Goal: Information Seeking & Learning: Check status

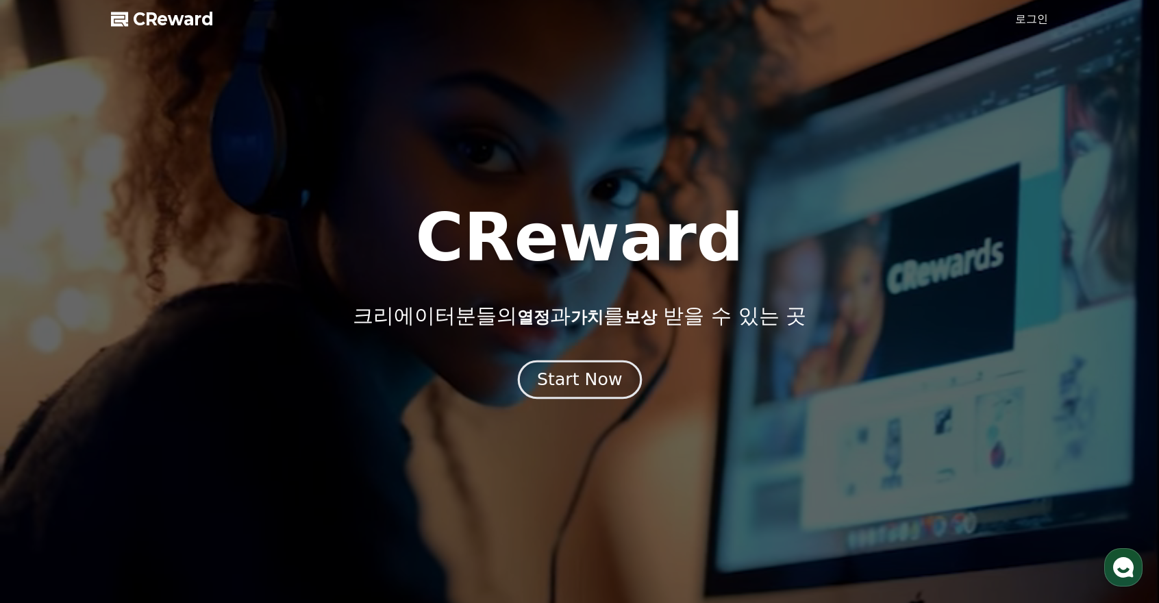
click at [568, 383] on div "Start Now" at bounding box center [579, 379] width 85 height 23
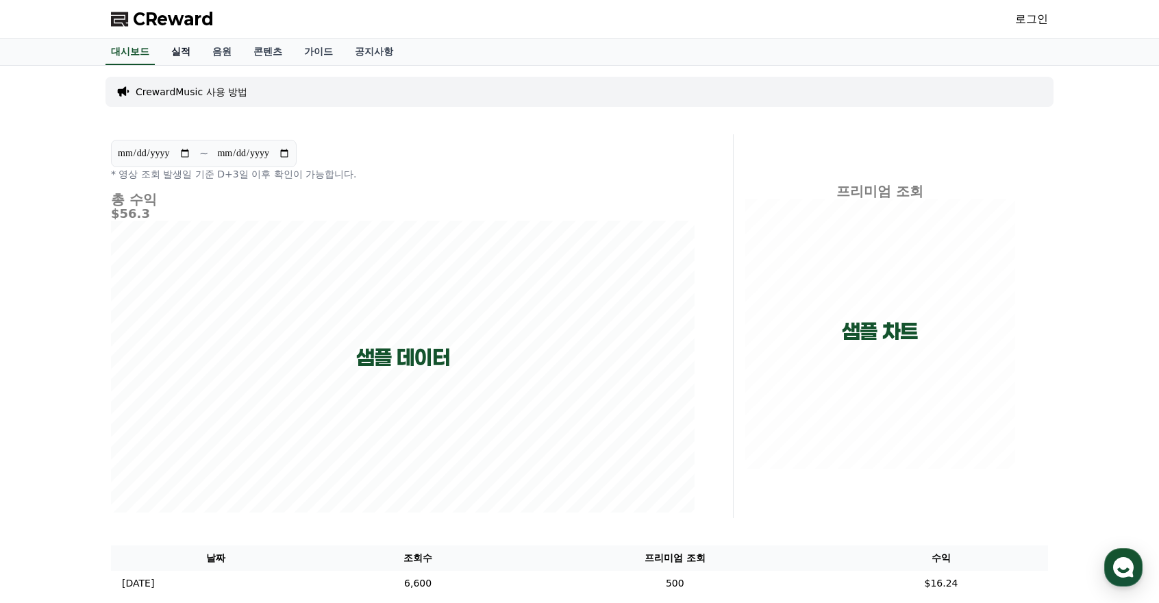
click at [182, 53] on link "실적" at bounding box center [180, 52] width 41 height 26
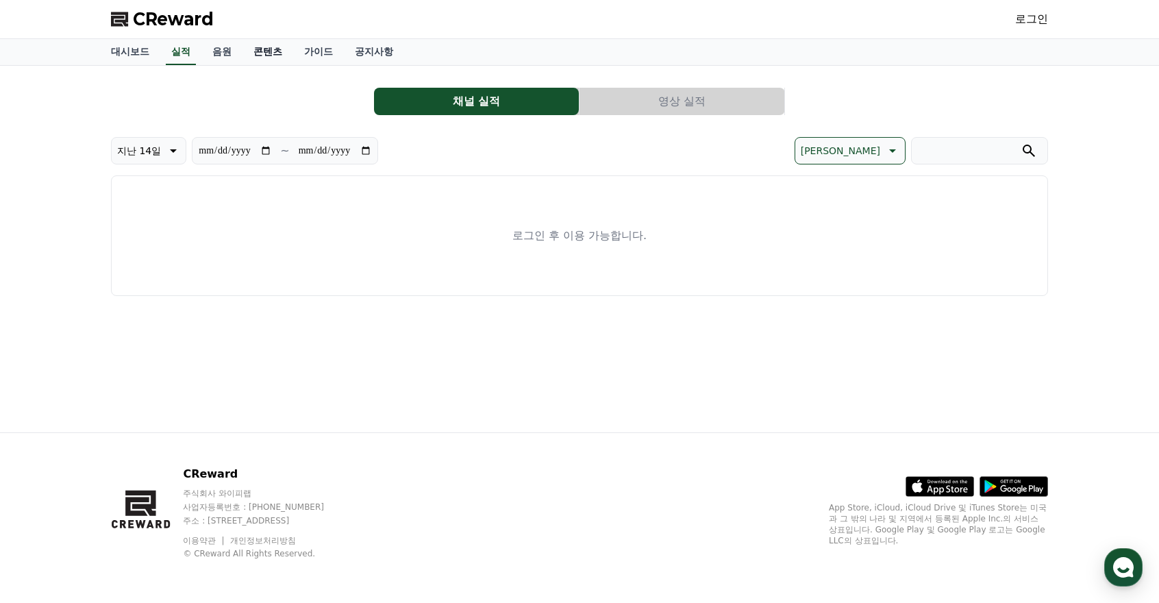
click at [258, 51] on link "콘텐츠" at bounding box center [268, 52] width 51 height 26
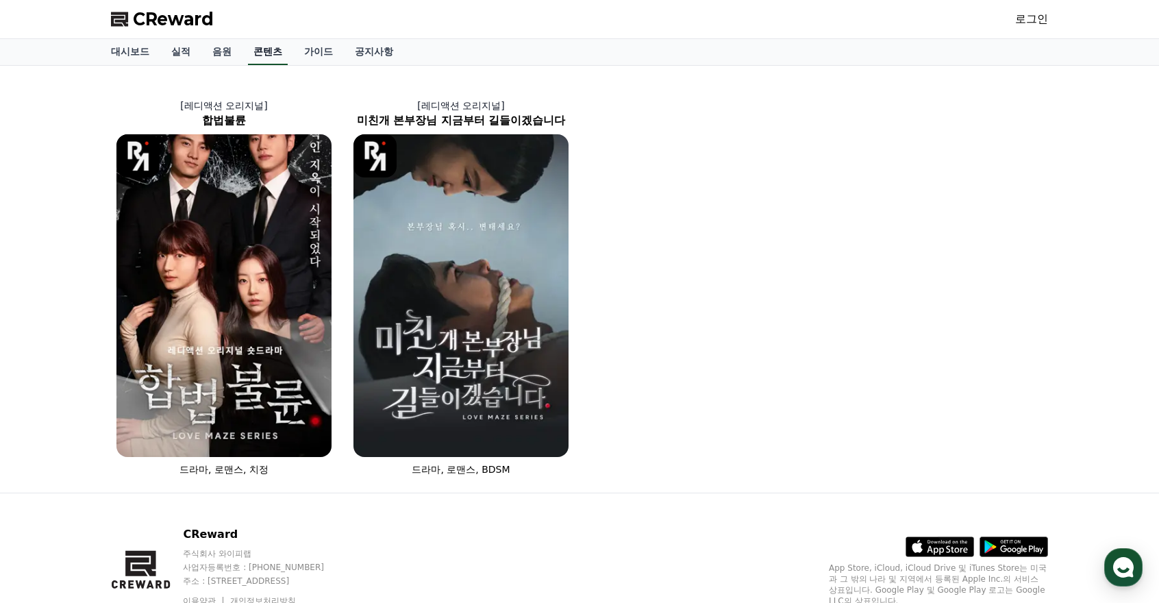
click at [277, 45] on link "콘텐츠" at bounding box center [268, 52] width 40 height 26
click at [317, 47] on link "가이드" at bounding box center [318, 52] width 51 height 26
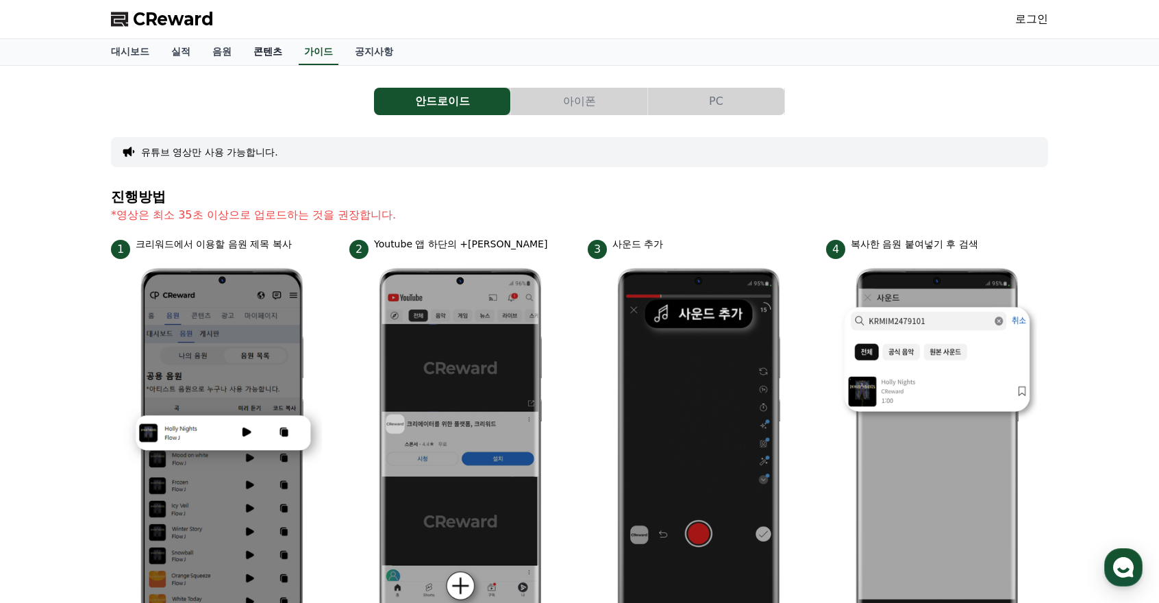
click at [262, 47] on link "콘텐츠" at bounding box center [268, 52] width 51 height 26
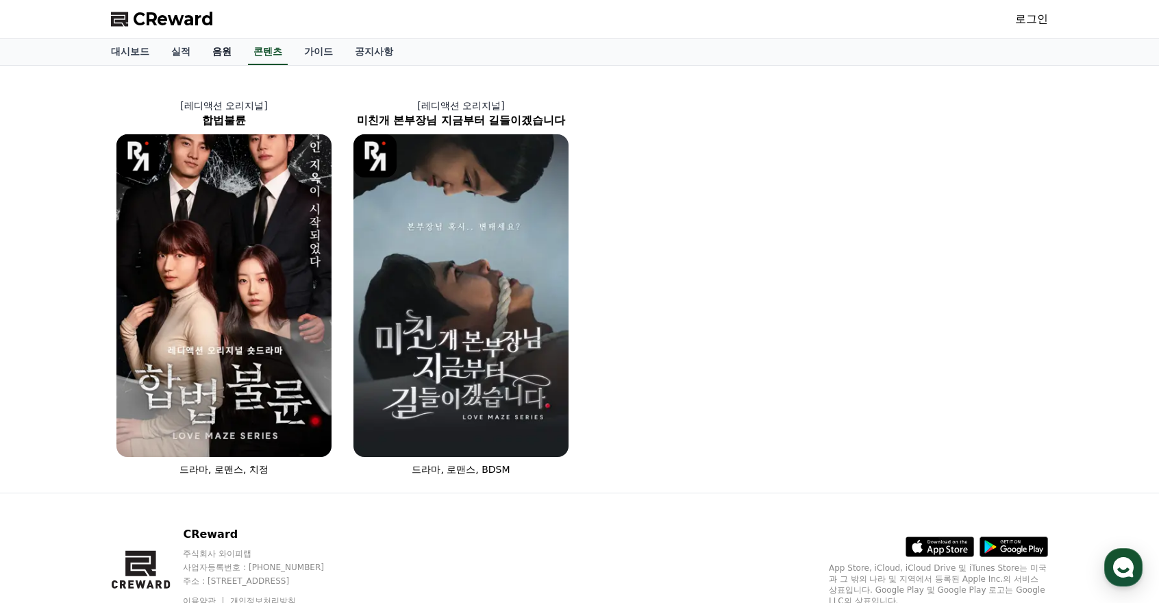
click at [219, 50] on link "음원" at bounding box center [221, 52] width 41 height 26
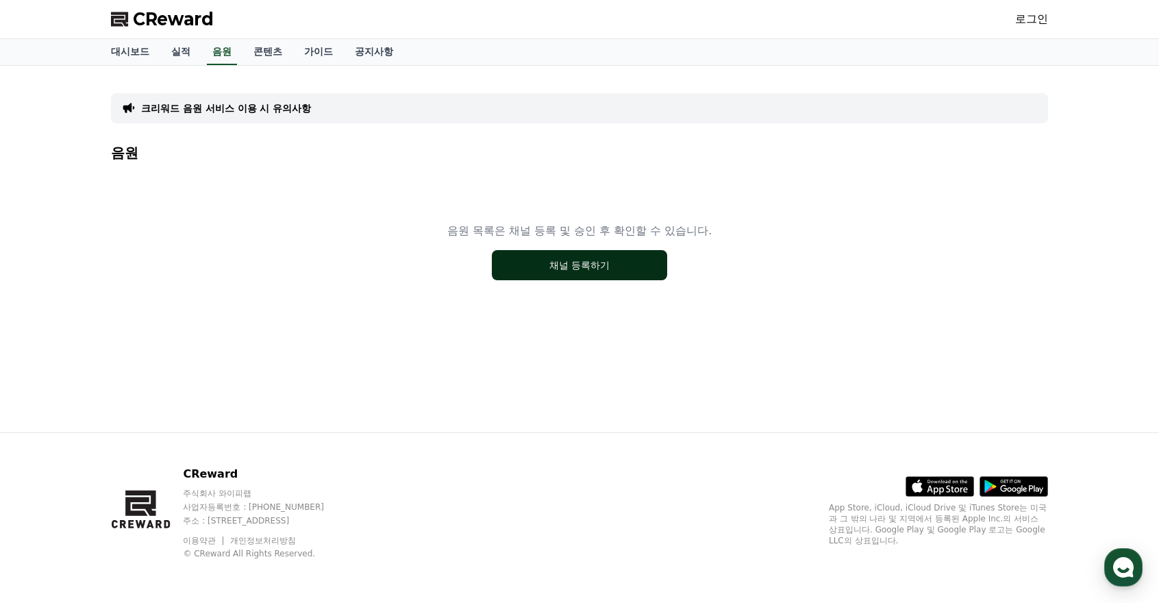
click at [543, 261] on button "채널 등록하기" at bounding box center [579, 265] width 175 height 30
click at [188, 50] on link "실적" at bounding box center [180, 52] width 41 height 26
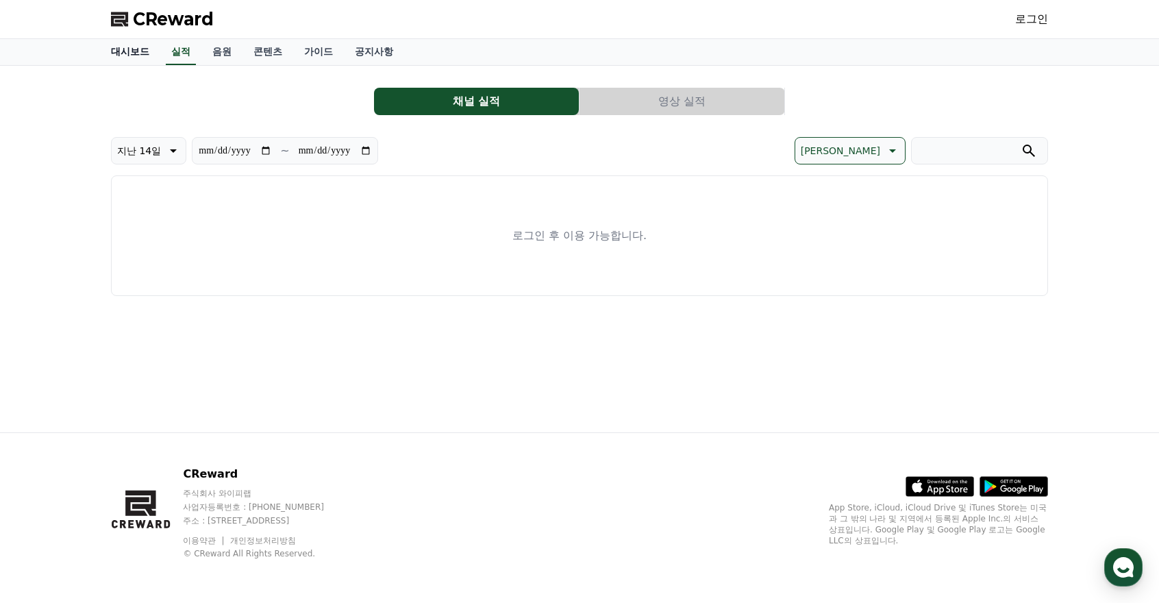
click at [148, 53] on link "대시보드" at bounding box center [130, 52] width 60 height 26
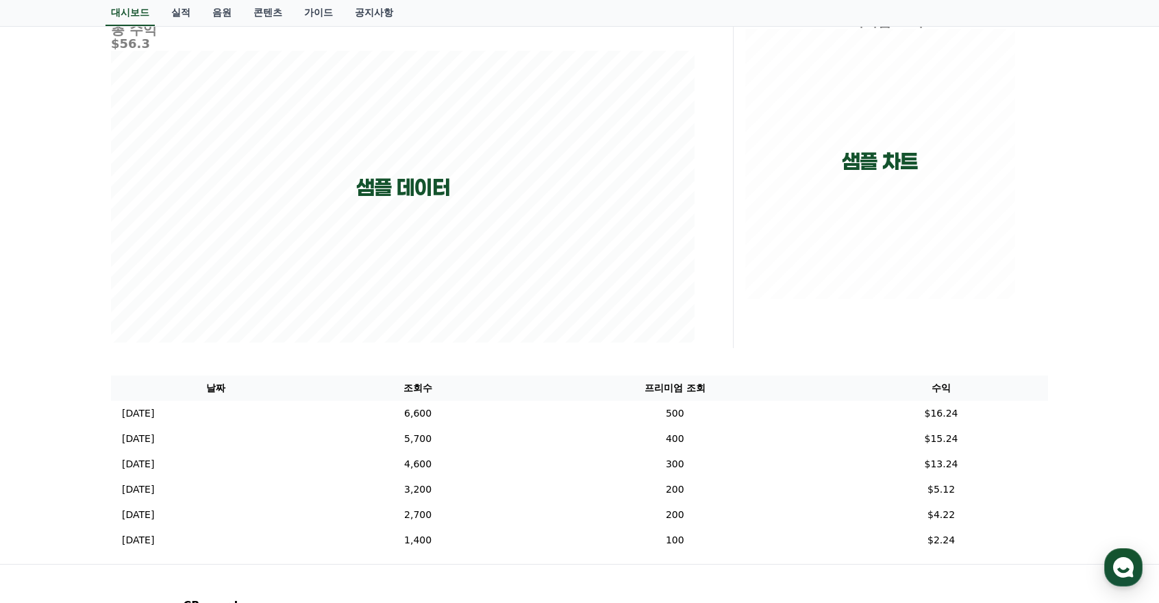
scroll to position [300, 0]
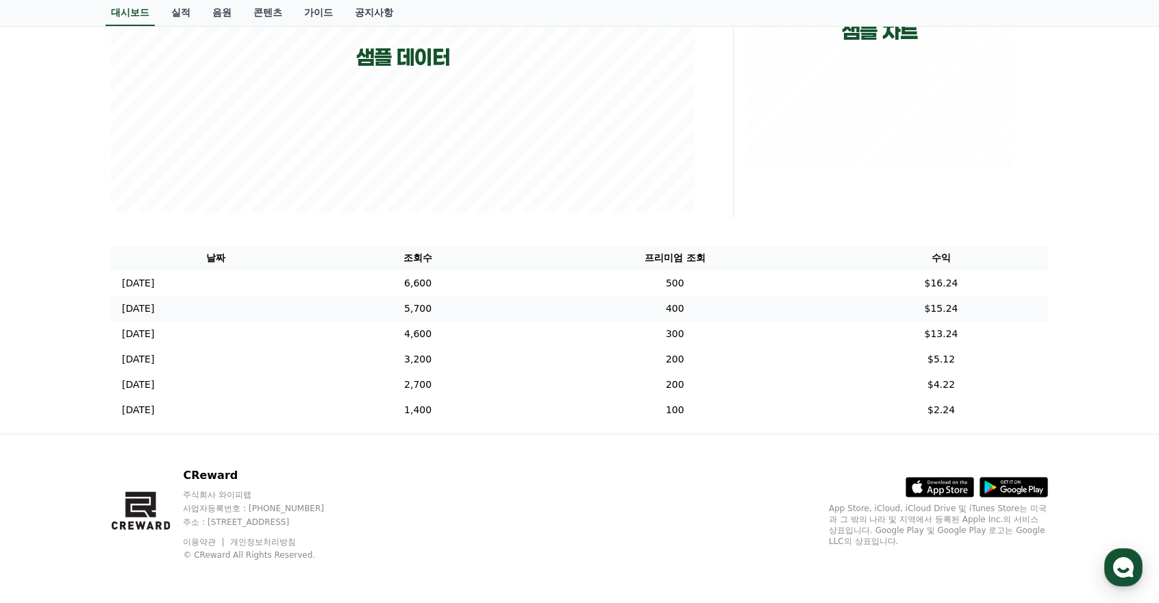
drag, startPoint x: 315, startPoint y: 286, endPoint x: 525, endPoint y: 319, distance: 212.1
click at [525, 319] on tbody "2024-12-05 12/05 6,600 500 $16.24 2024-12-04 12/04 5,700 400 $15.24 2024-12-03 …" at bounding box center [579, 347] width 937 height 152
click at [516, 319] on td "5,700" at bounding box center [418, 308] width 195 height 25
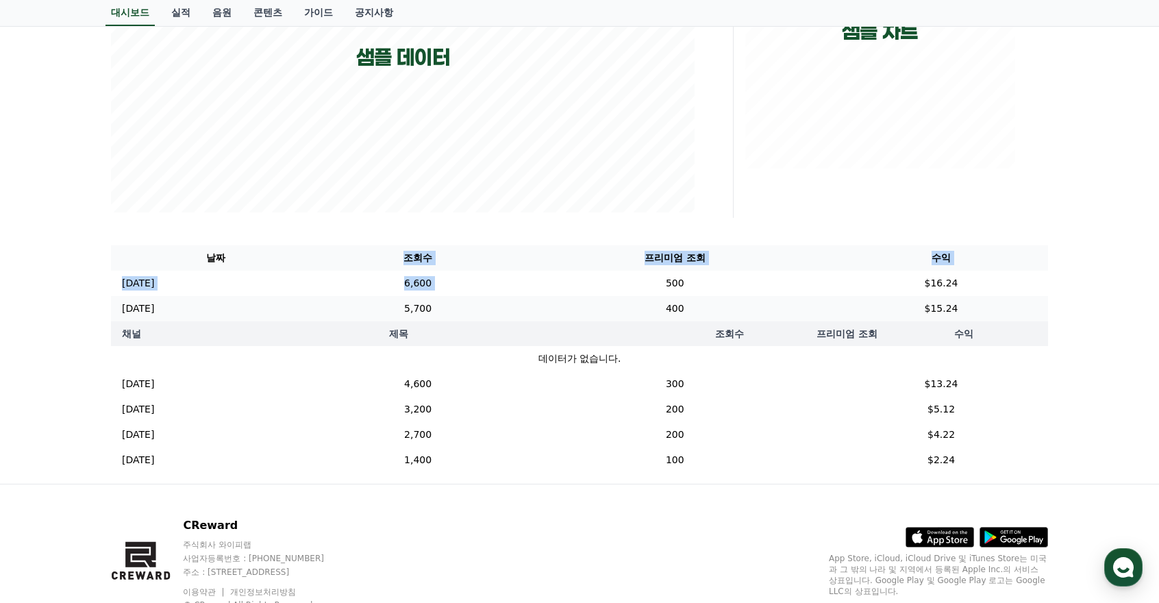
drag, startPoint x: 488, startPoint y: 273, endPoint x: 654, endPoint y: 298, distance: 167.6
click at [652, 297] on table "날짜 조회수 프리미엄 조회 수익 2024-12-05 12/05 6,600 500 $16.24 2024-12-04 12/04 5,700 400 …" at bounding box center [579, 358] width 937 height 227
click at [654, 298] on td "400" at bounding box center [675, 308] width 319 height 25
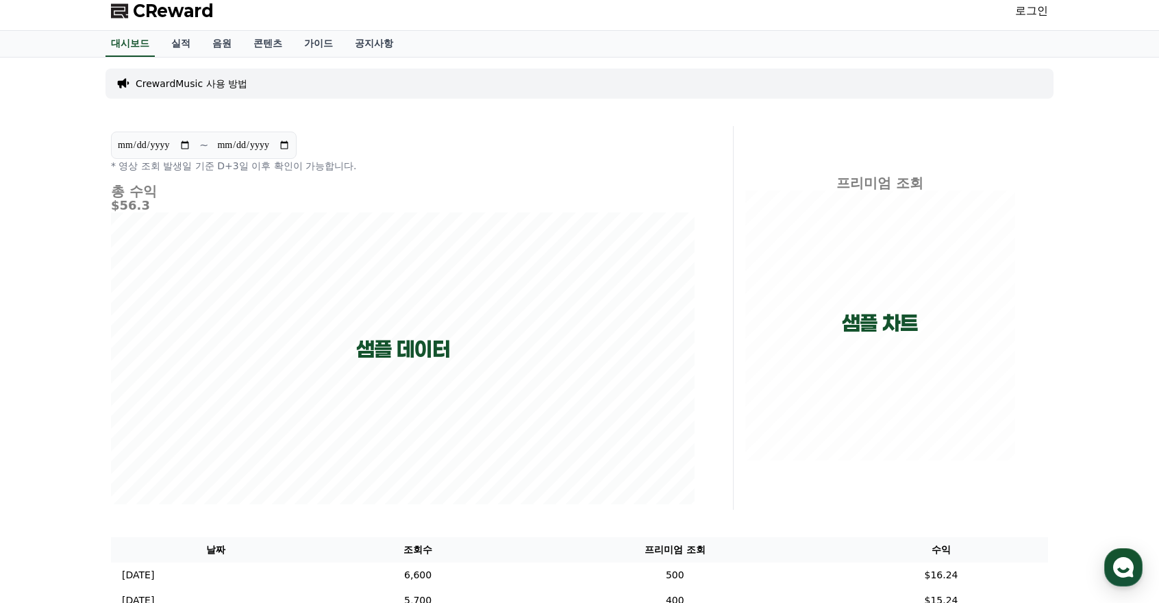
scroll to position [0, 0]
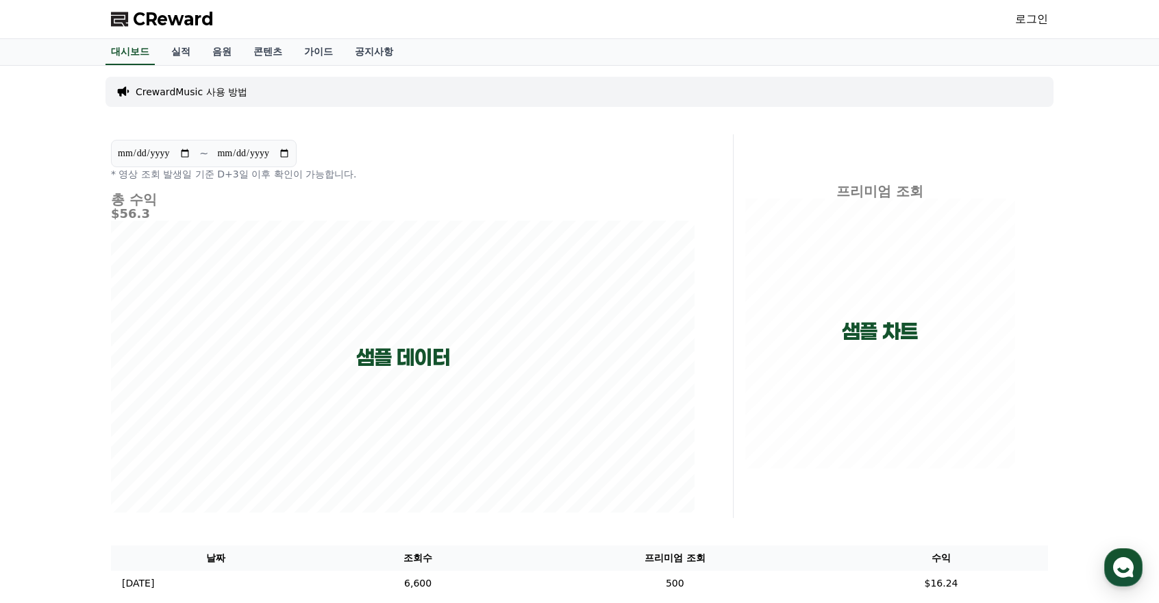
click at [196, 19] on span "CReward" at bounding box center [173, 19] width 81 height 22
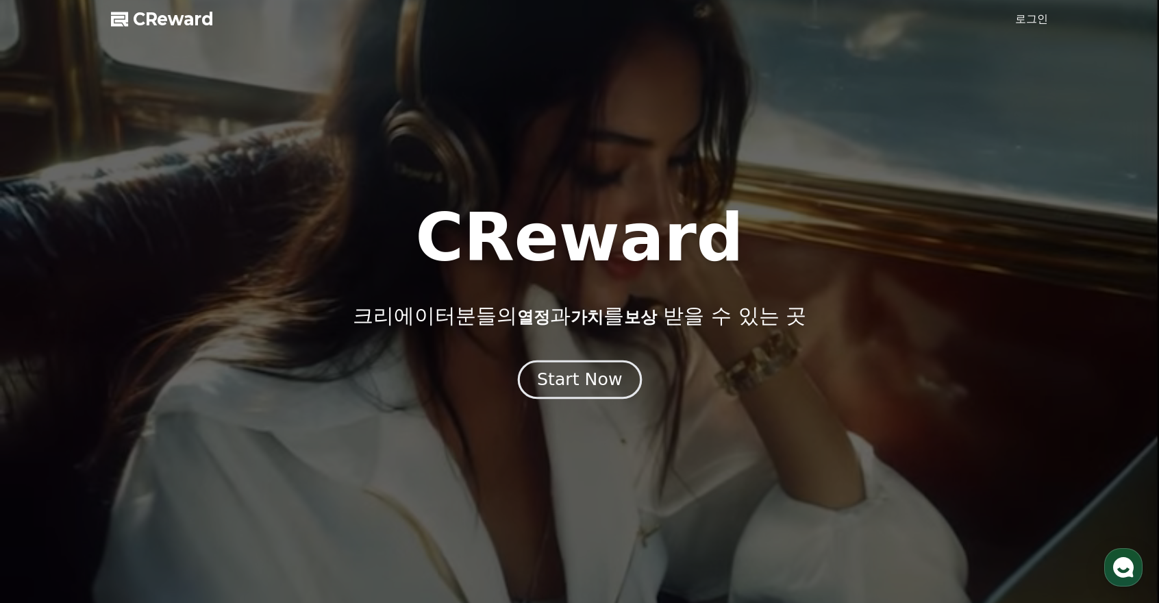
click at [593, 380] on div "Start Now" at bounding box center [579, 379] width 85 height 23
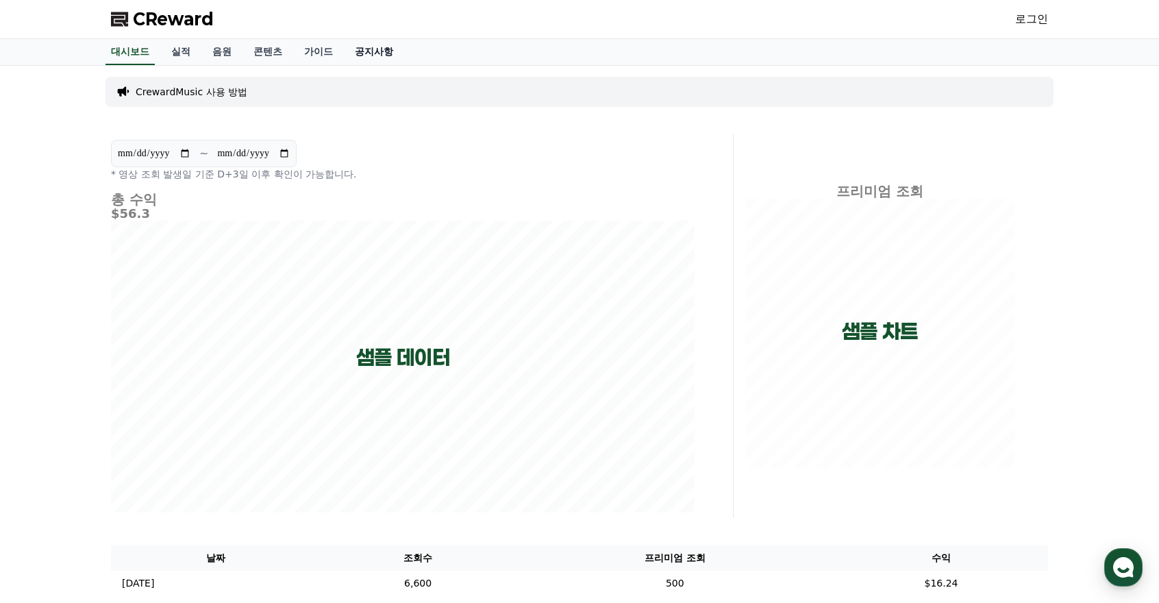
click at [363, 51] on link "공지사항" at bounding box center [374, 52] width 60 height 26
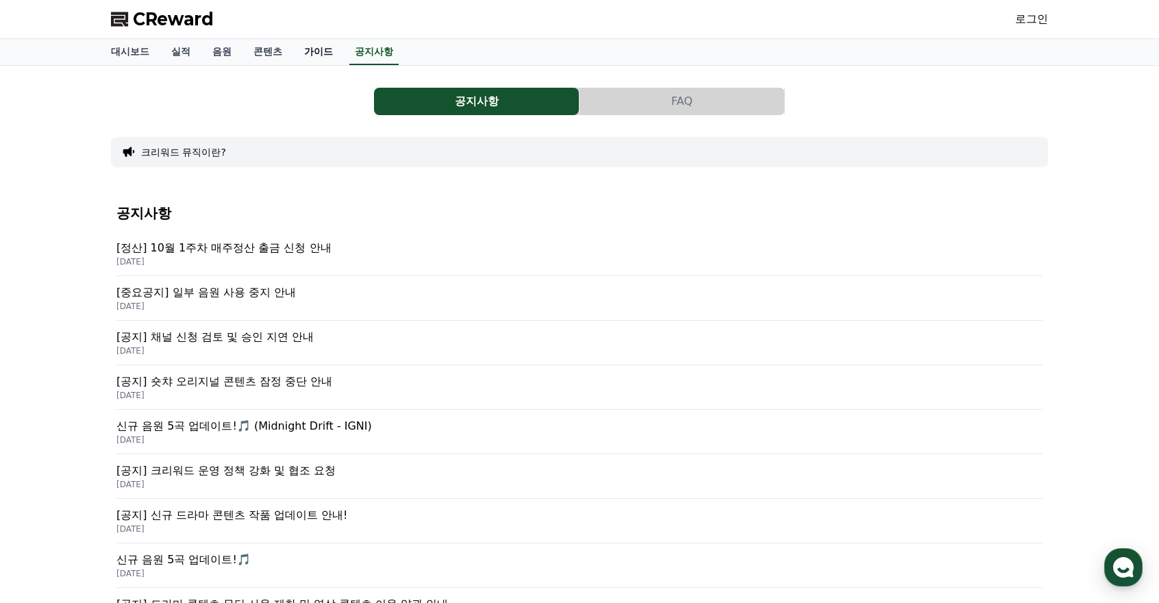
click at [322, 44] on link "가이드" at bounding box center [318, 52] width 51 height 26
